Goal: Navigation & Orientation: Find specific page/section

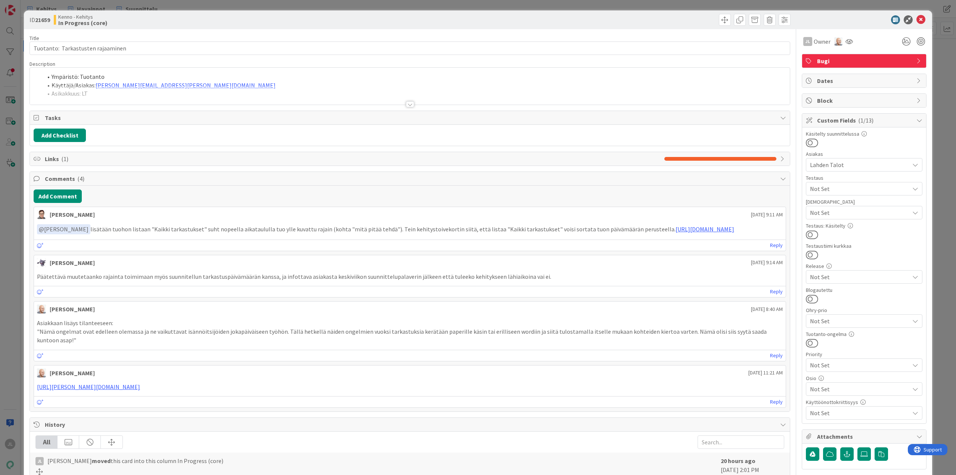
click at [247, 89] on div at bounding box center [410, 95] width 760 height 19
